Goal: Check status

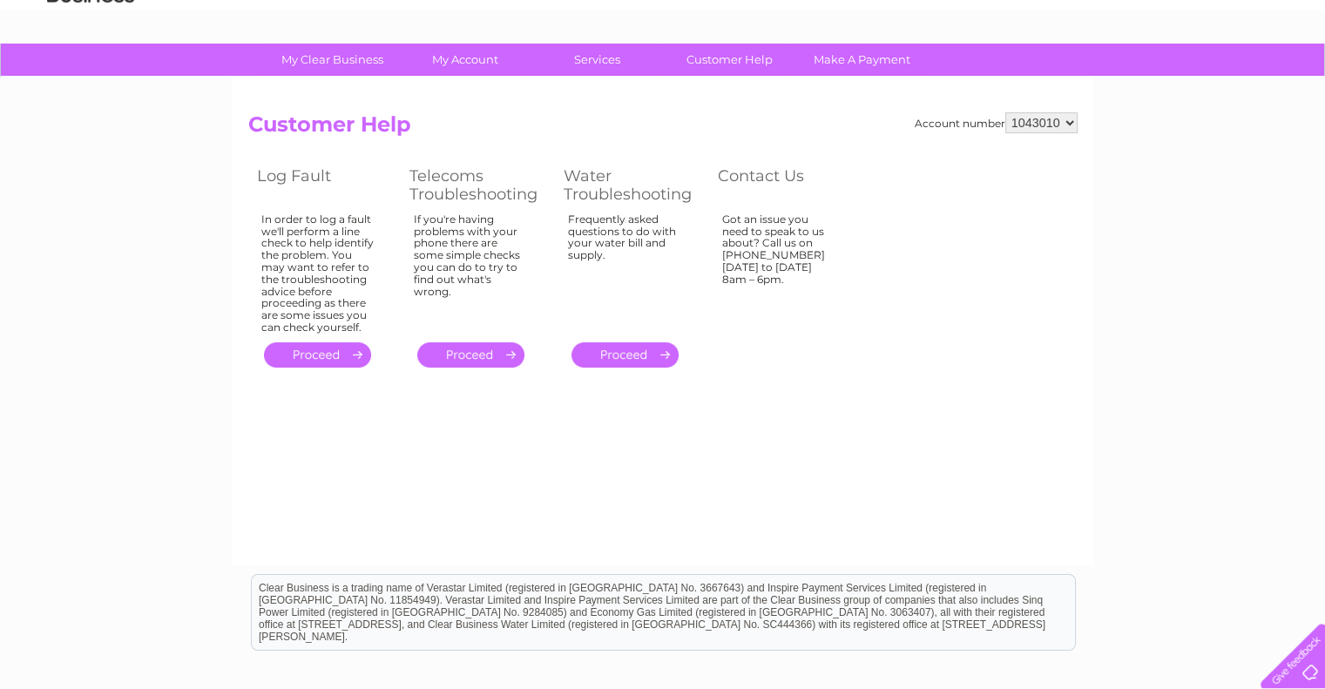
click at [294, 360] on link "." at bounding box center [317, 354] width 107 height 25
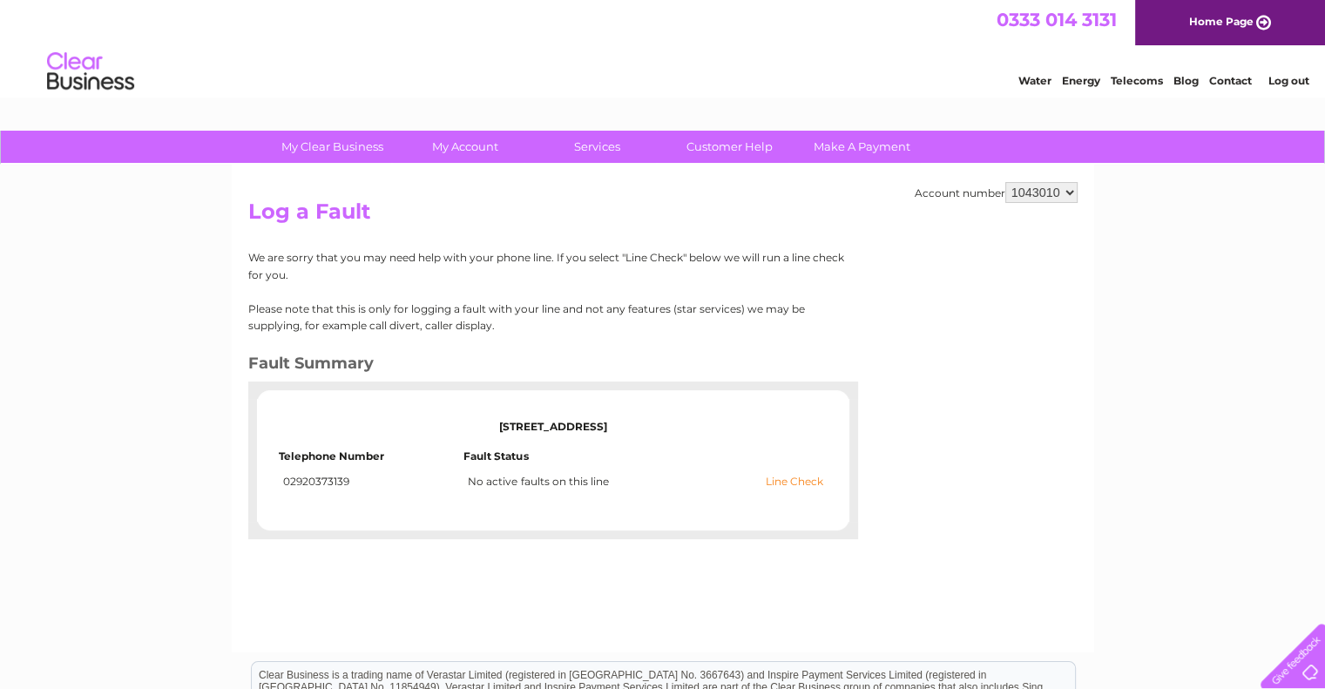
click at [801, 480] on link "Line Check" at bounding box center [794, 482] width 57 height 12
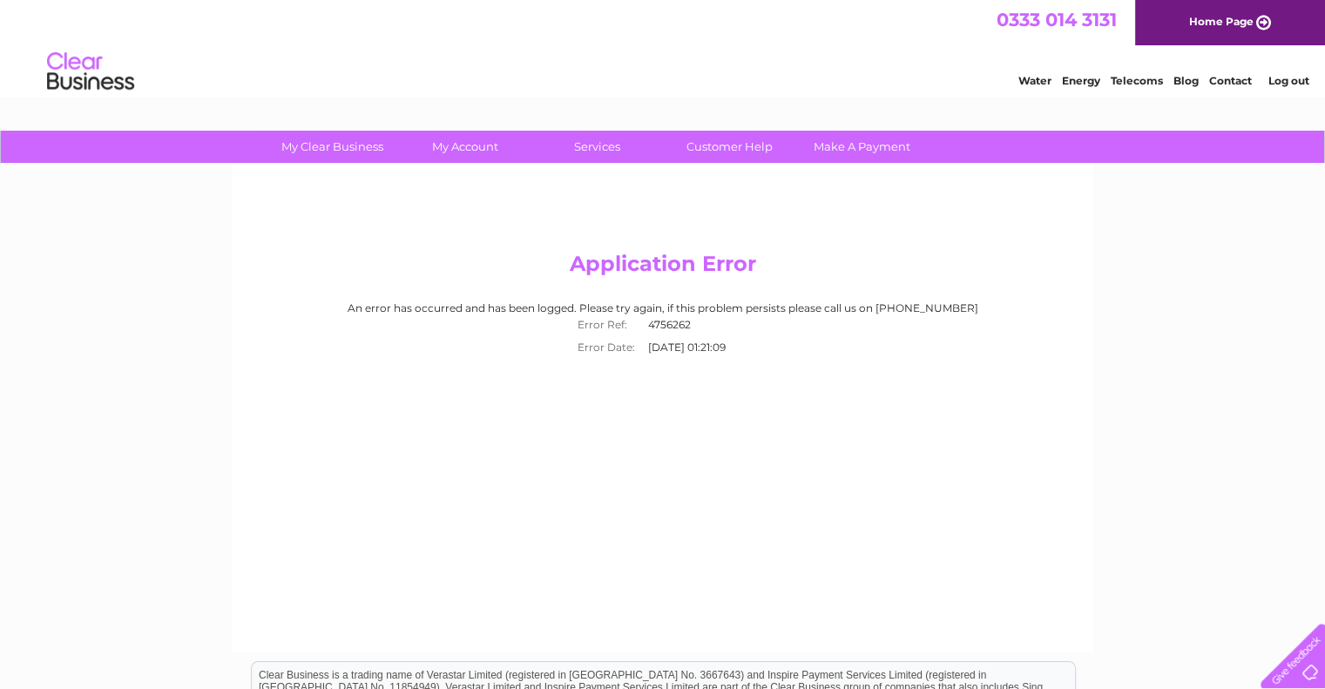
click at [1139, 86] on link "Telecoms" at bounding box center [1137, 80] width 52 height 13
